Goal: Navigation & Orientation: Find specific page/section

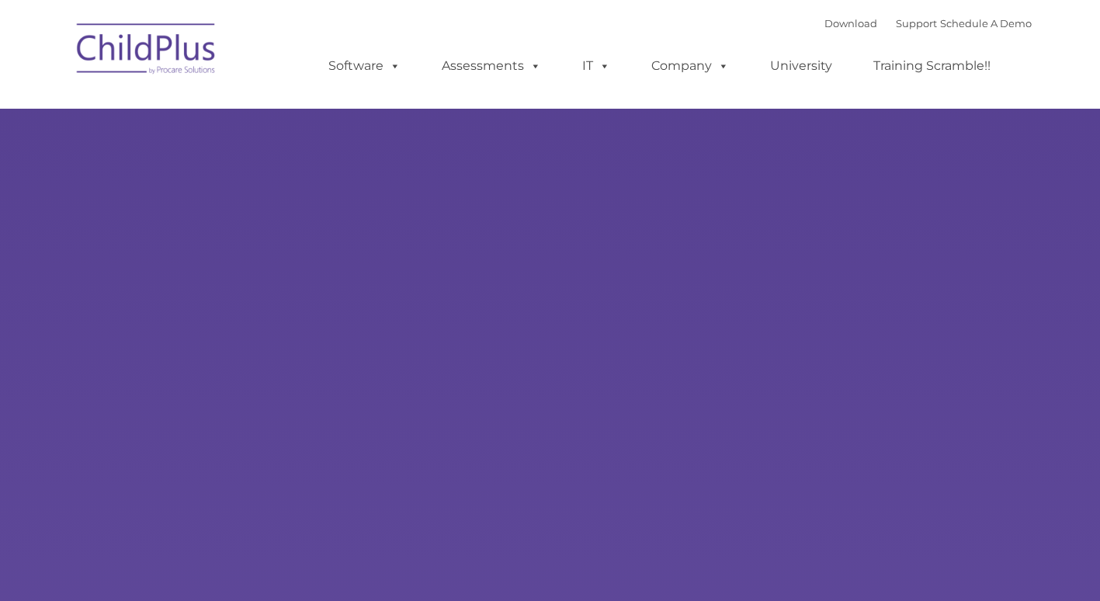
type input ""
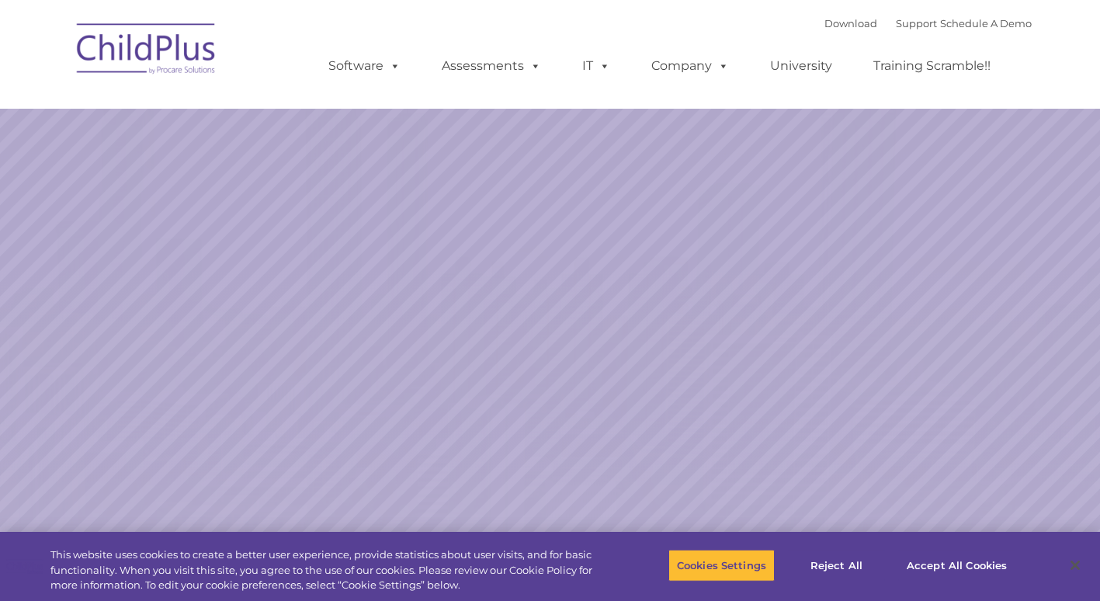
select select "MEDIUM"
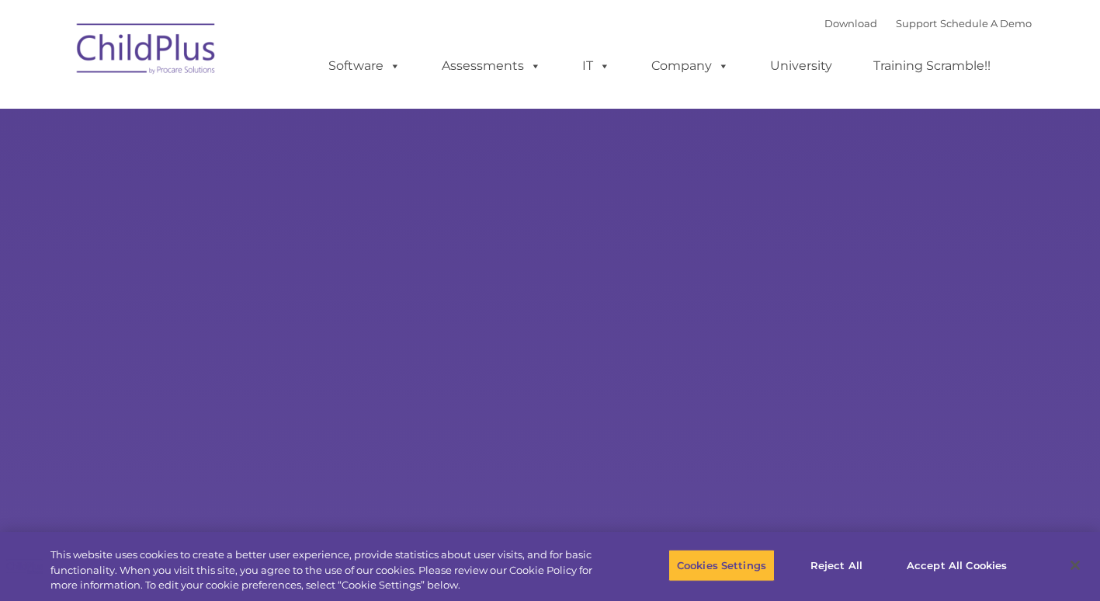
select select "MEDIUM"
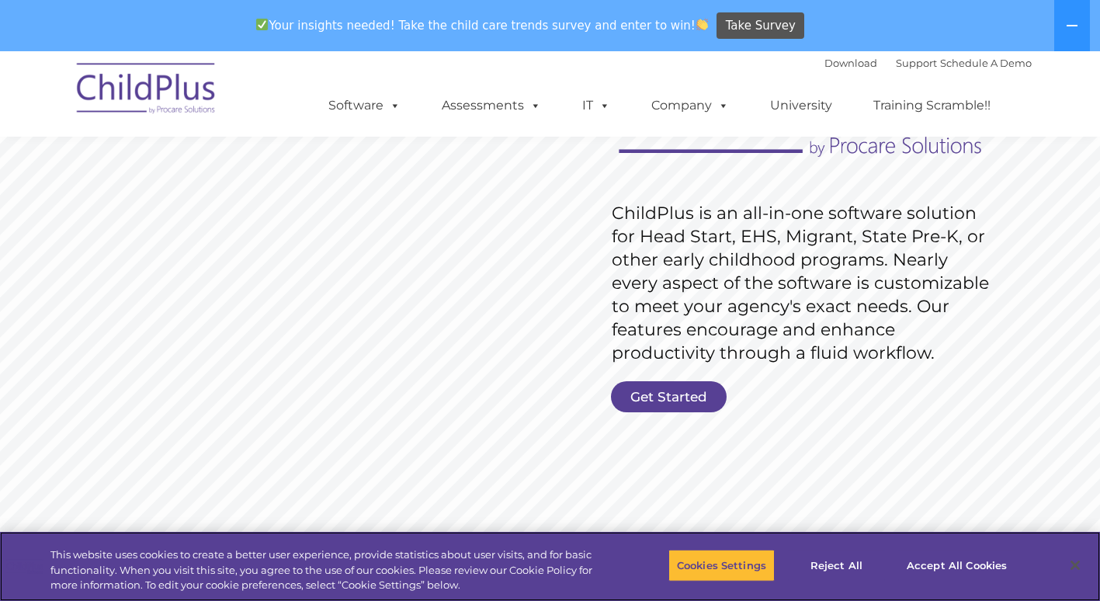
scroll to position [155, 0]
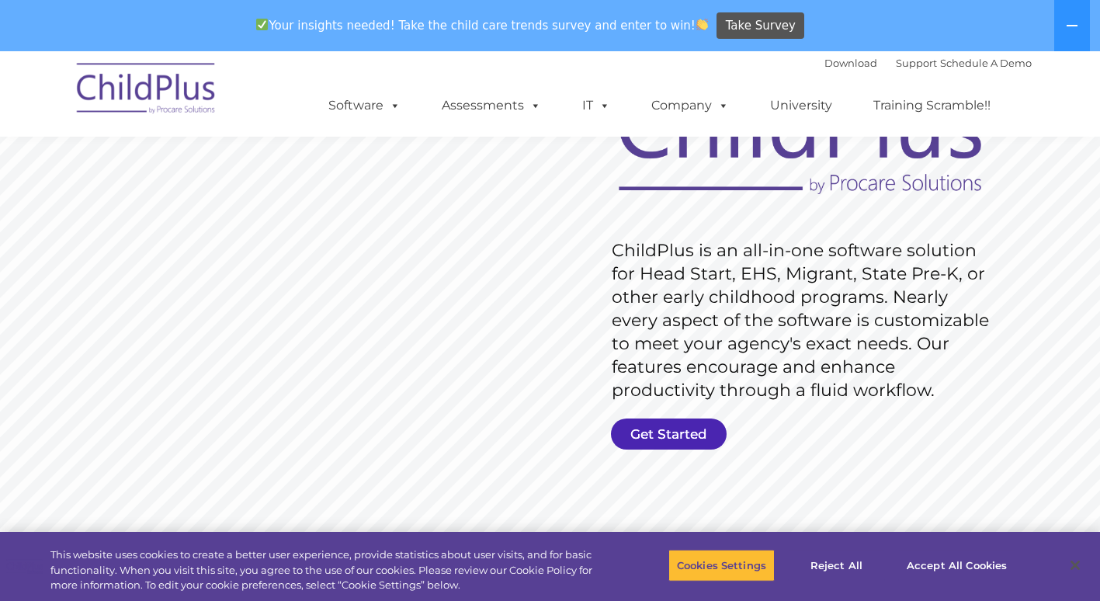
click at [632, 427] on link "Get Started" at bounding box center [669, 434] width 116 height 31
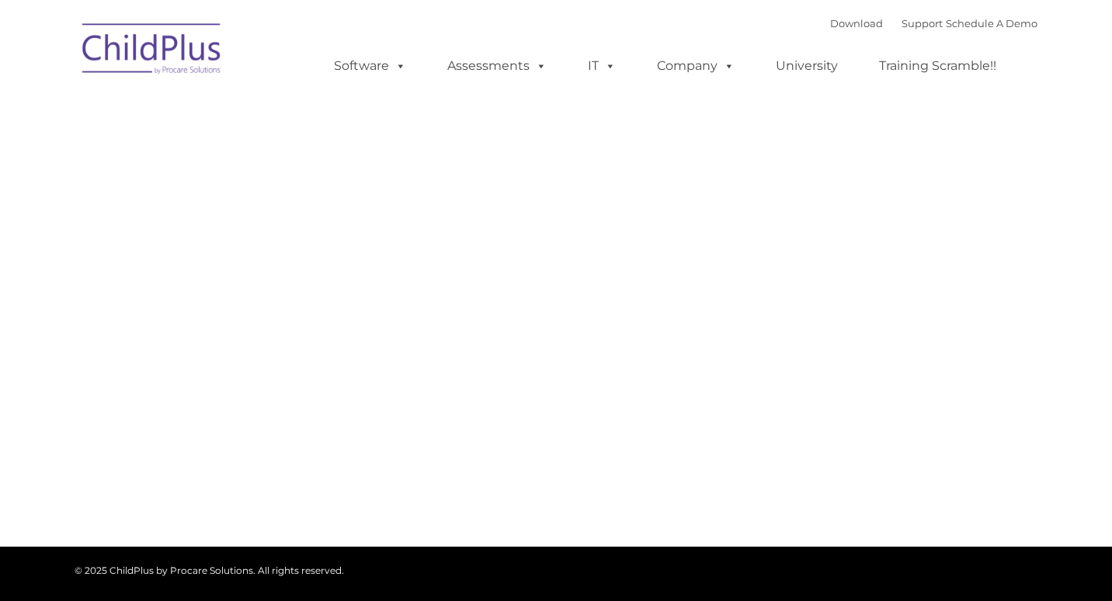
type input ""
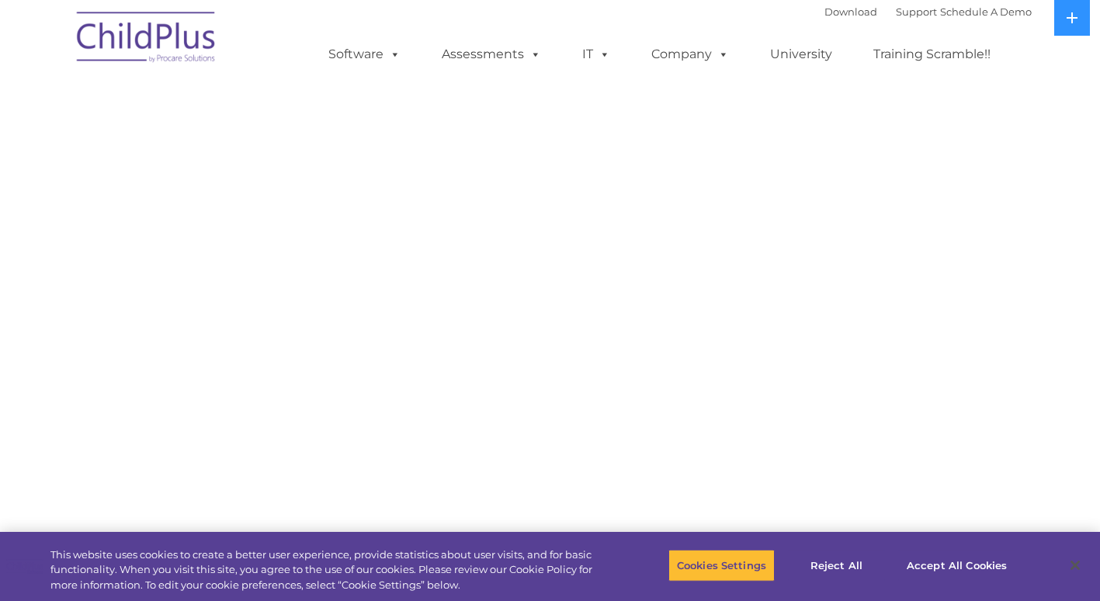
select select "MEDIUM"
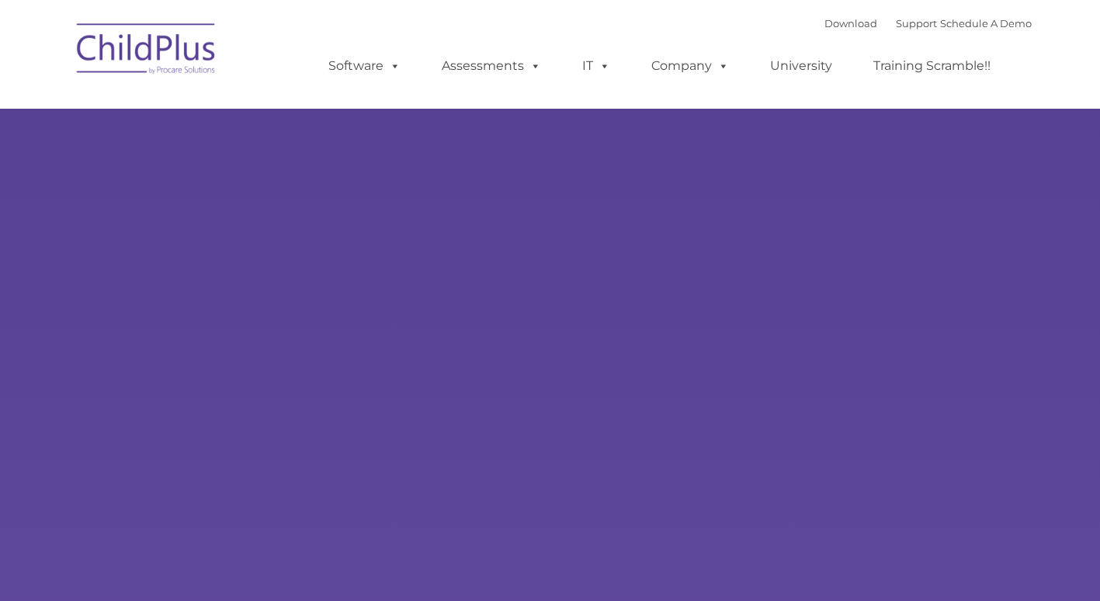
type input ""
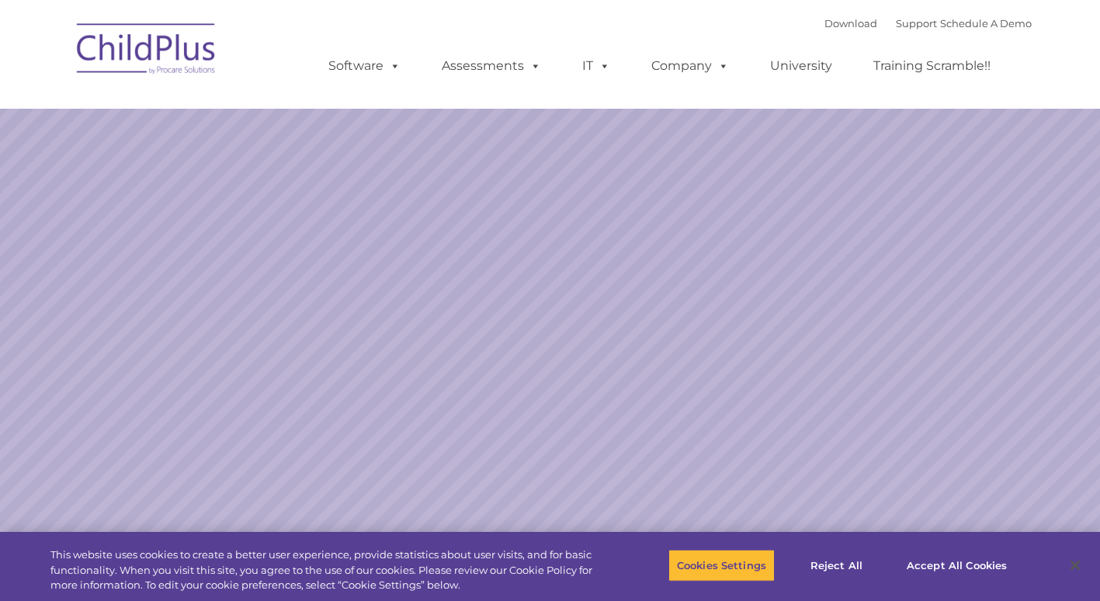
select select "MEDIUM"
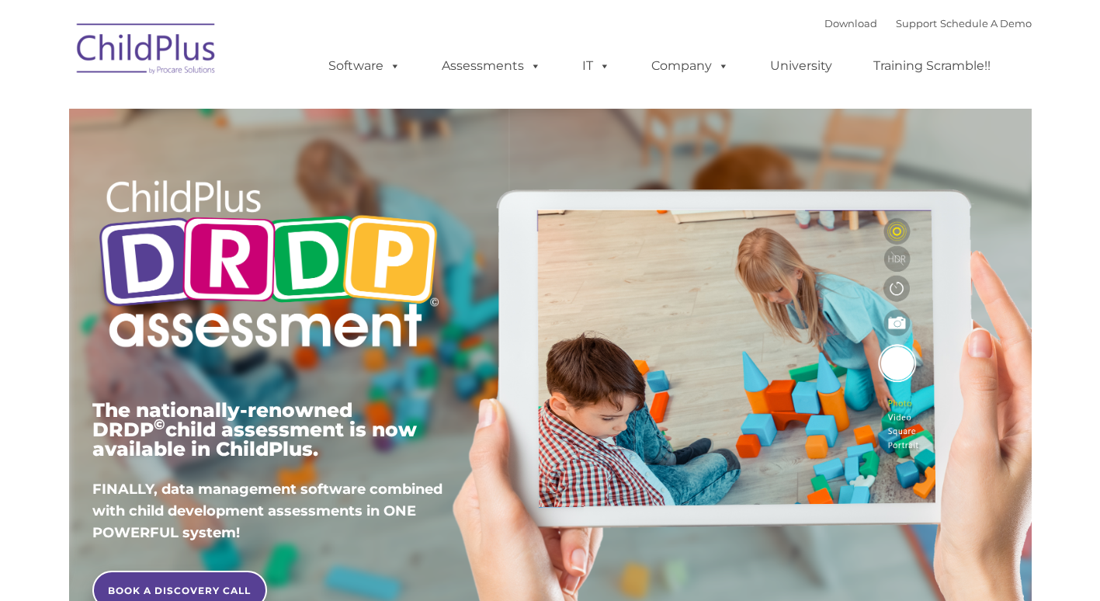
type input ""
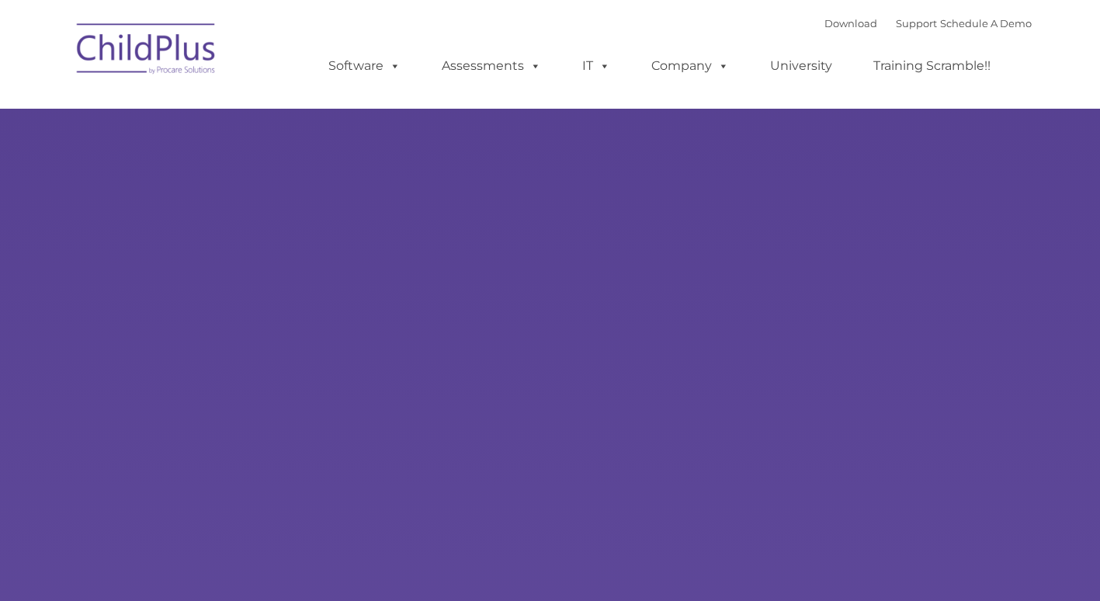
type input ""
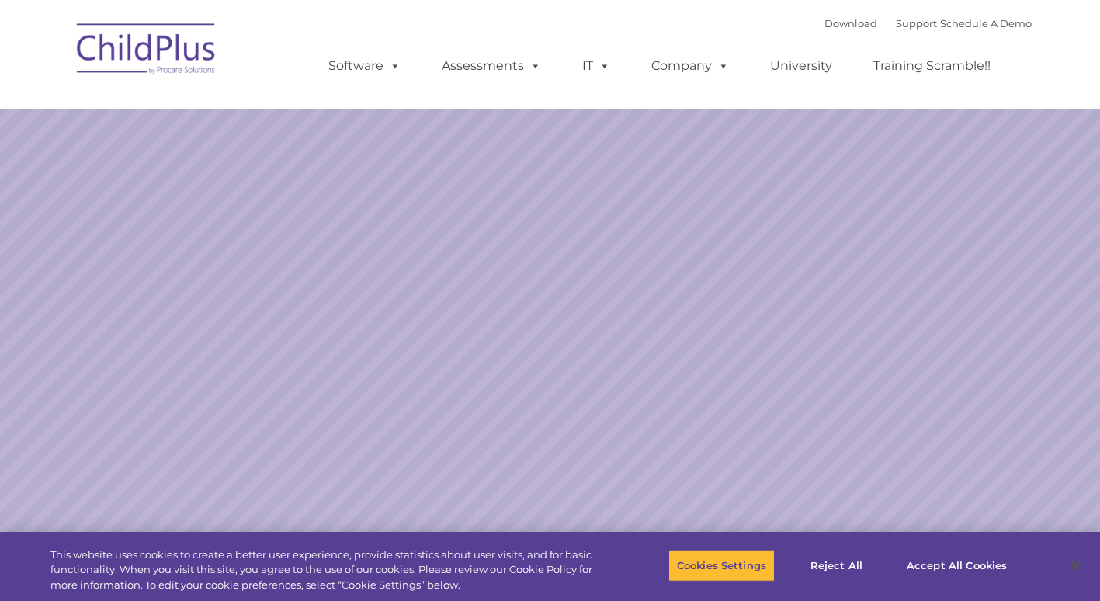
select select "MEDIUM"
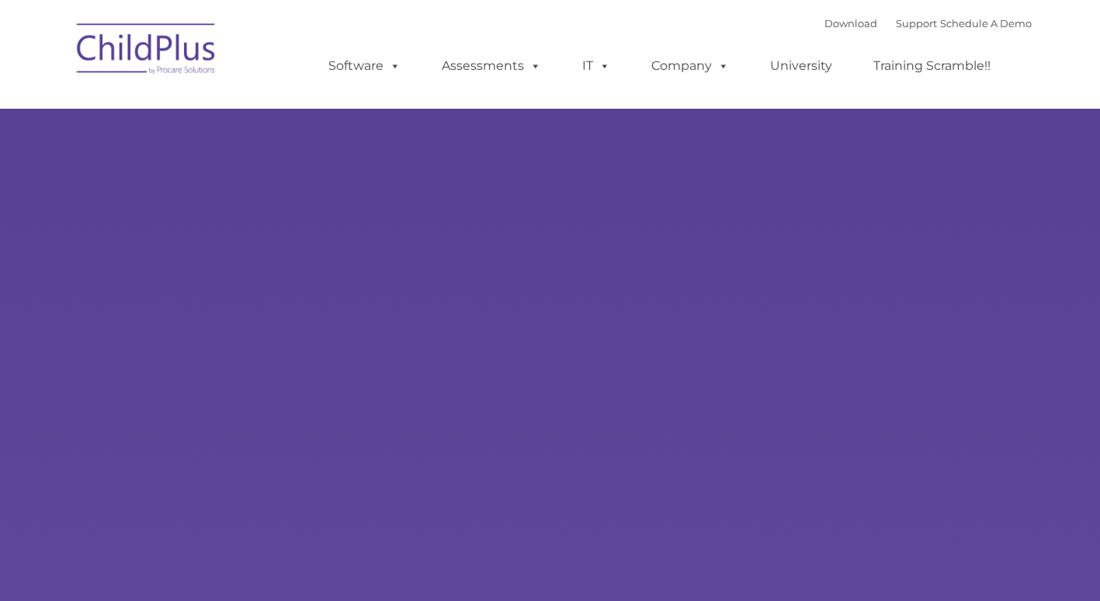
type input ""
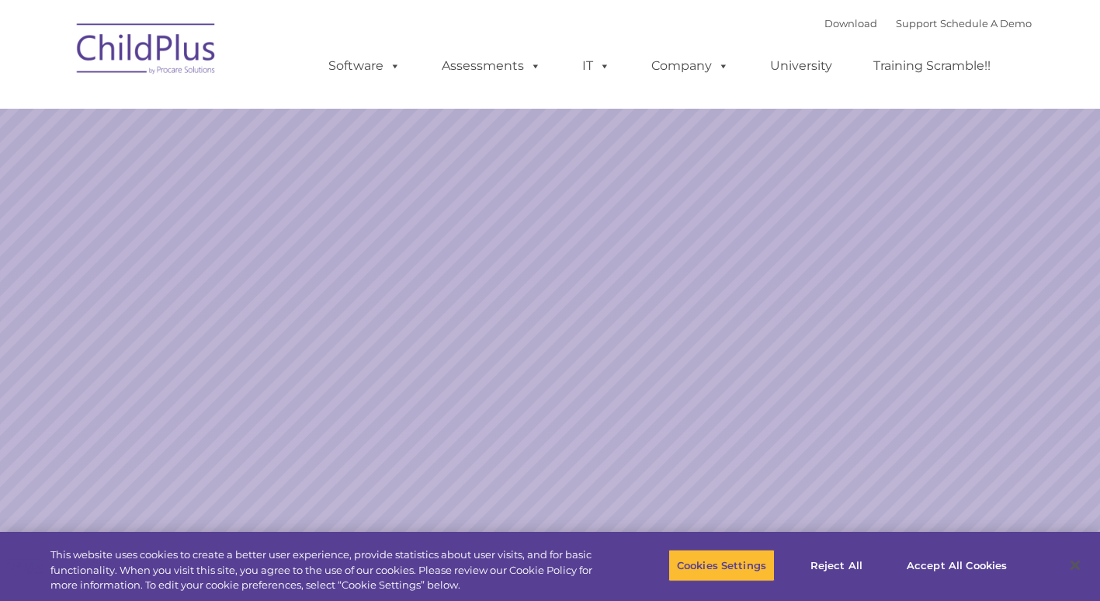
select select "MEDIUM"
